Goal: Information Seeking & Learning: Learn about a topic

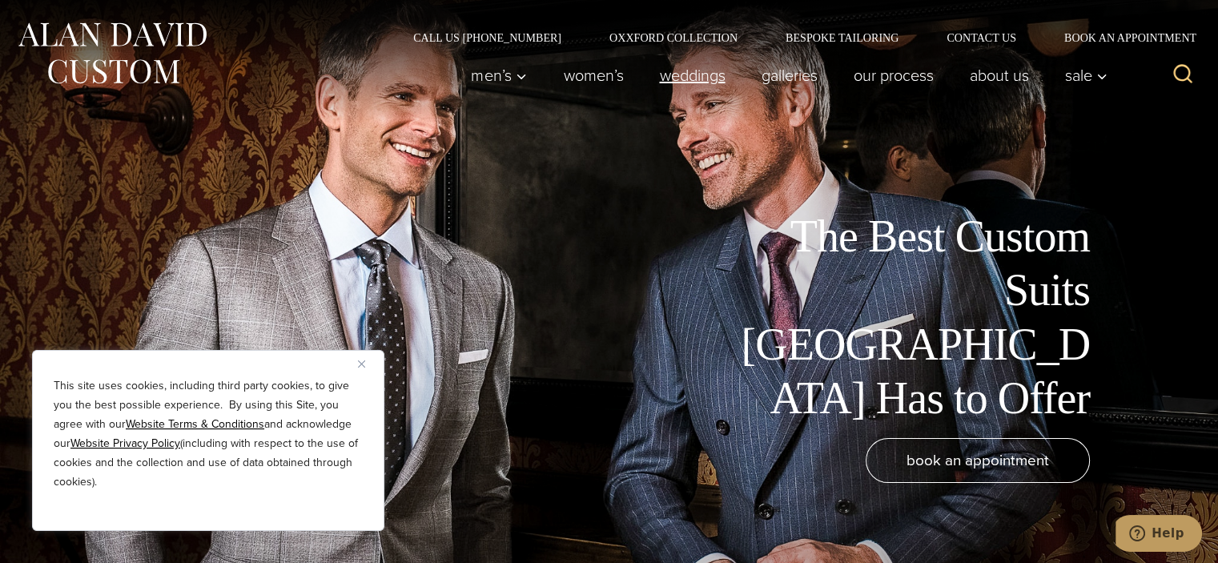
click at [666, 73] on link "weddings" at bounding box center [692, 75] width 102 height 32
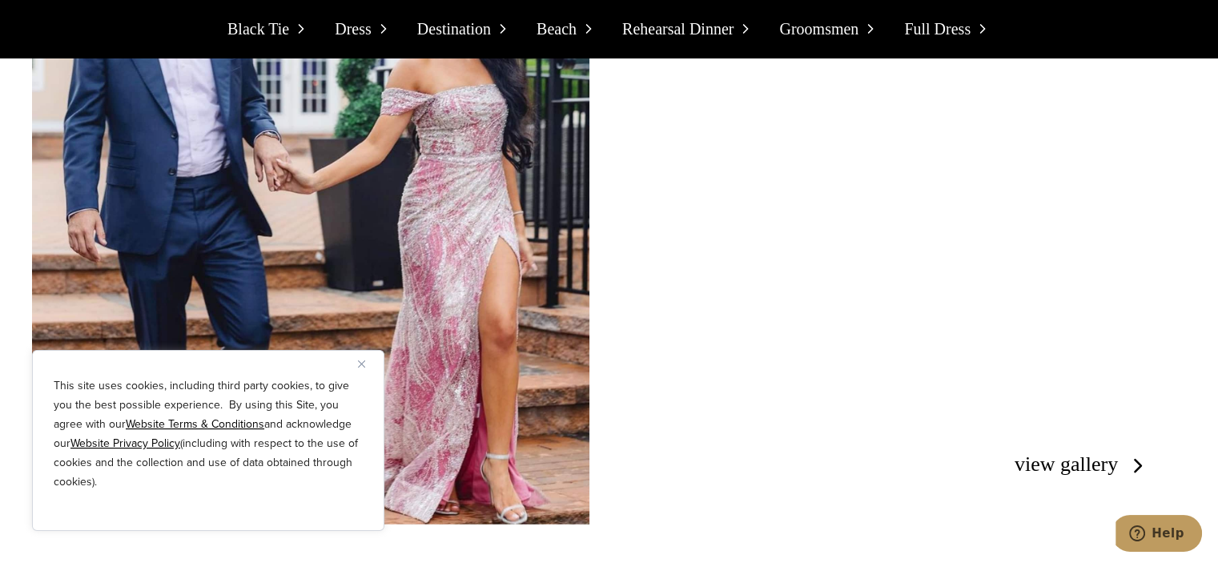
scroll to position [9606, 0]
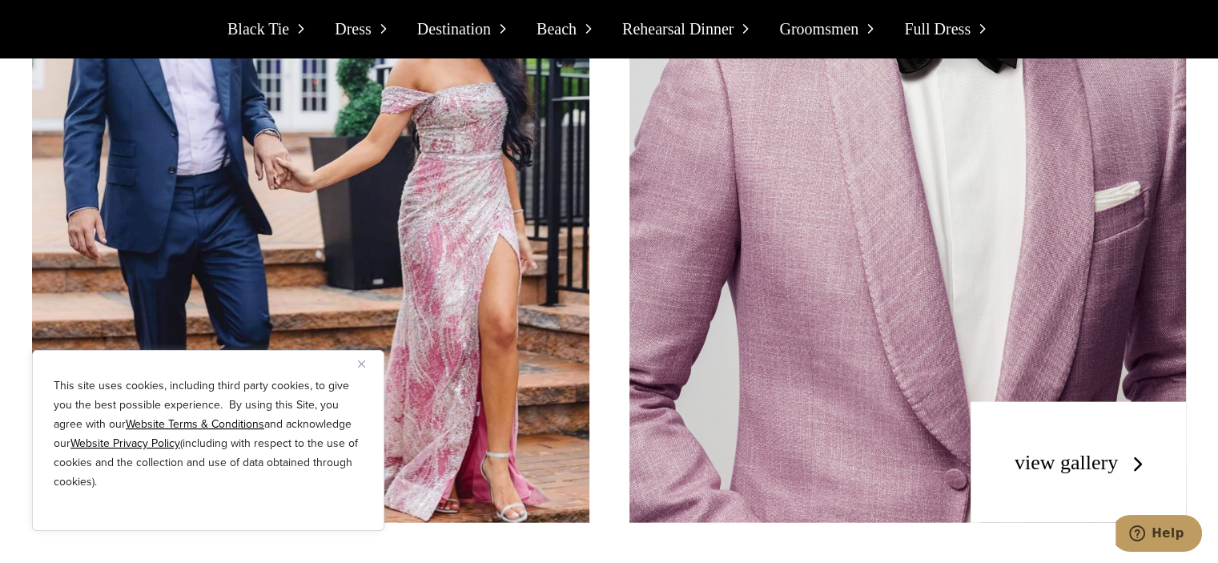
click at [283, 28] on span "Black Tie" at bounding box center [258, 29] width 62 height 26
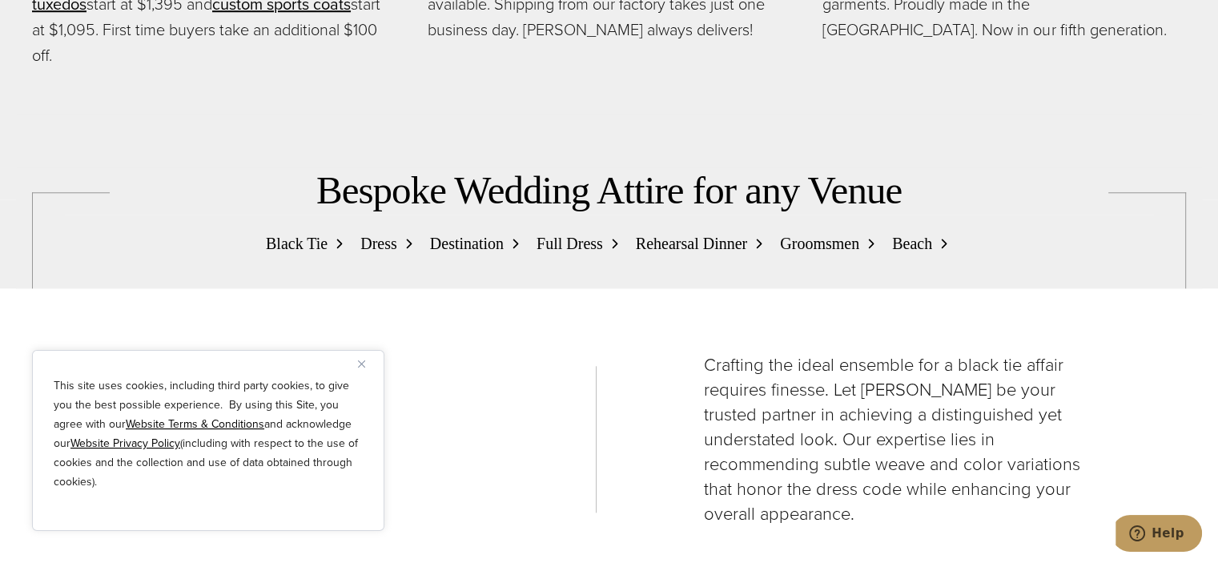
scroll to position [1503, 0]
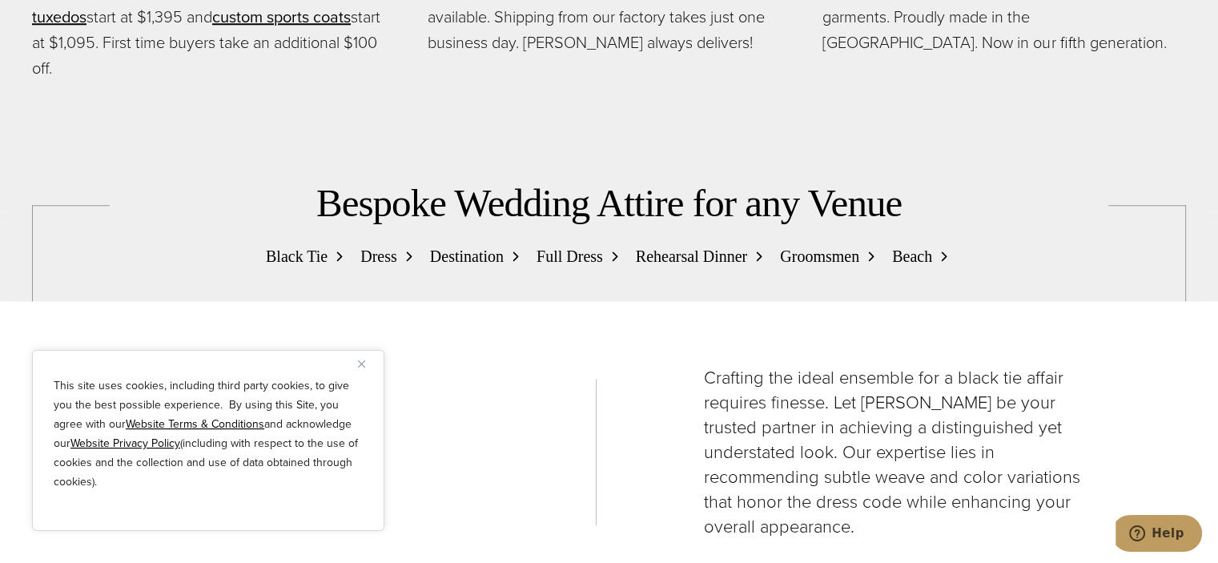
click at [695, 254] on span "Rehearsal Dinner" at bounding box center [691, 256] width 111 height 26
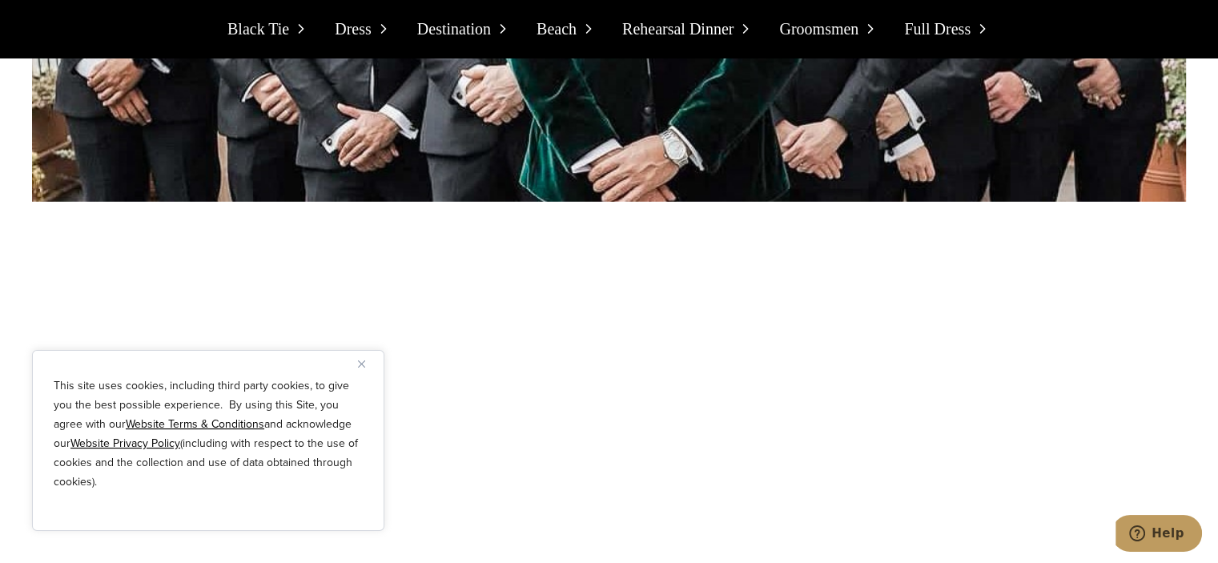
scroll to position [11058, 0]
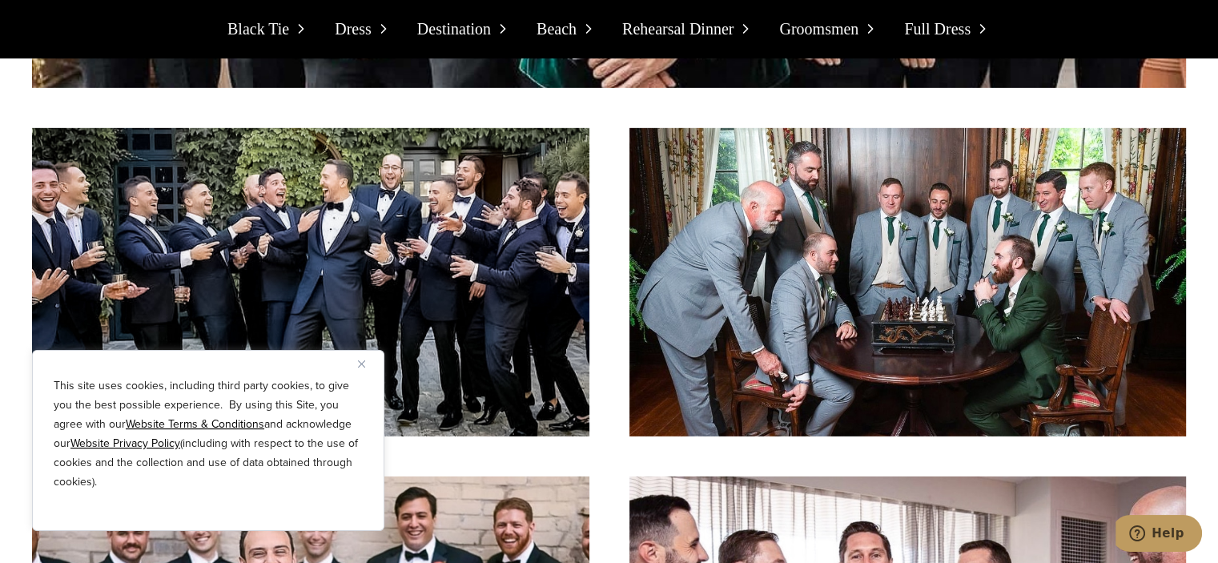
click at [320, 194] on img at bounding box center [310, 281] width 557 height 307
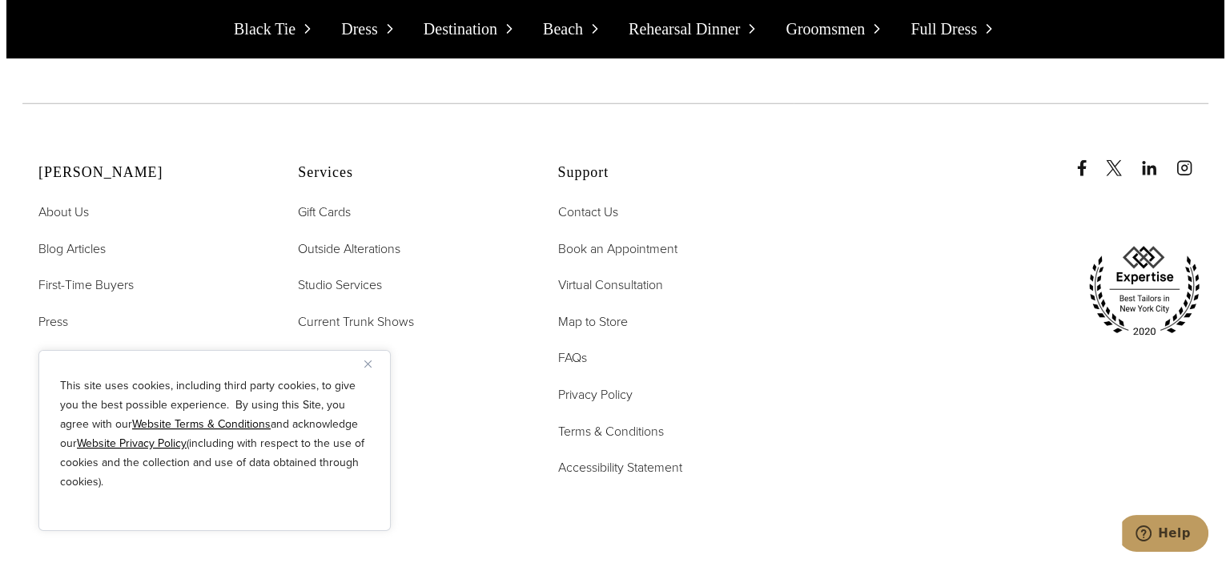
scroll to position [16742, 0]
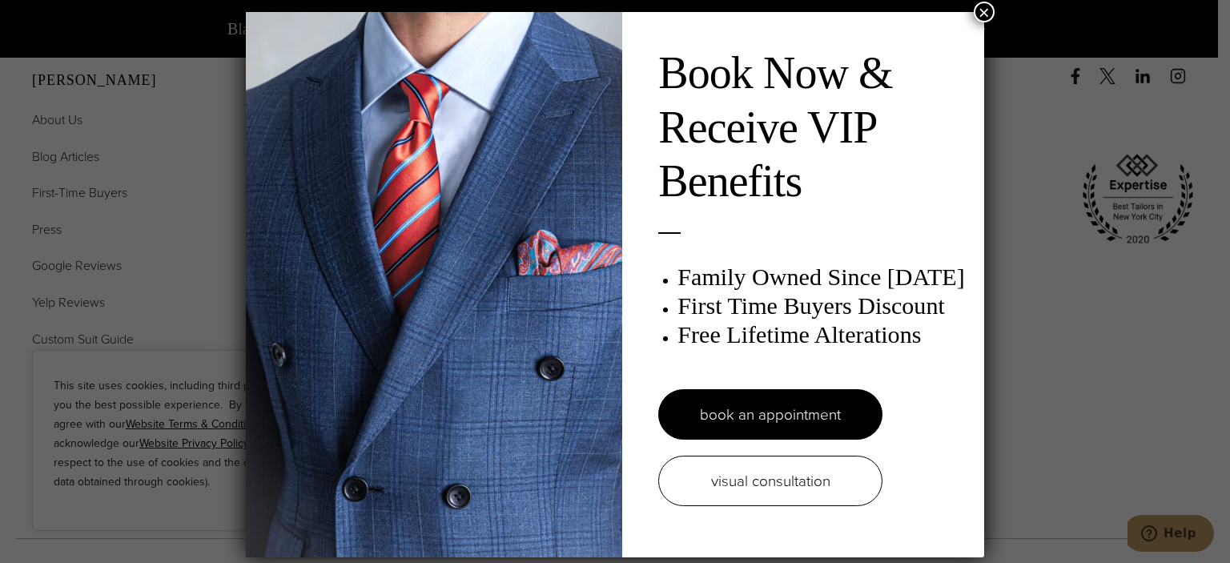
scroll to position [1824, 0]
